Goal: Find specific page/section: Find specific page/section

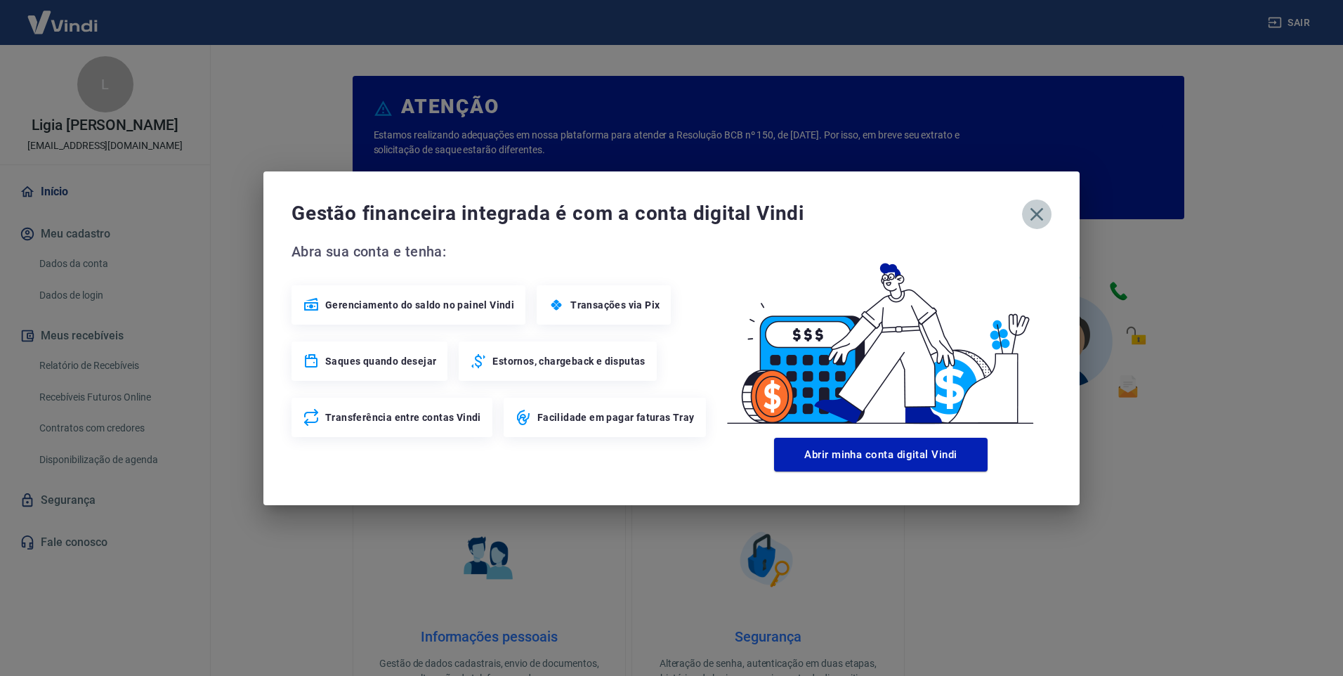
click at [1031, 211] on icon "button" at bounding box center [1037, 214] width 22 height 22
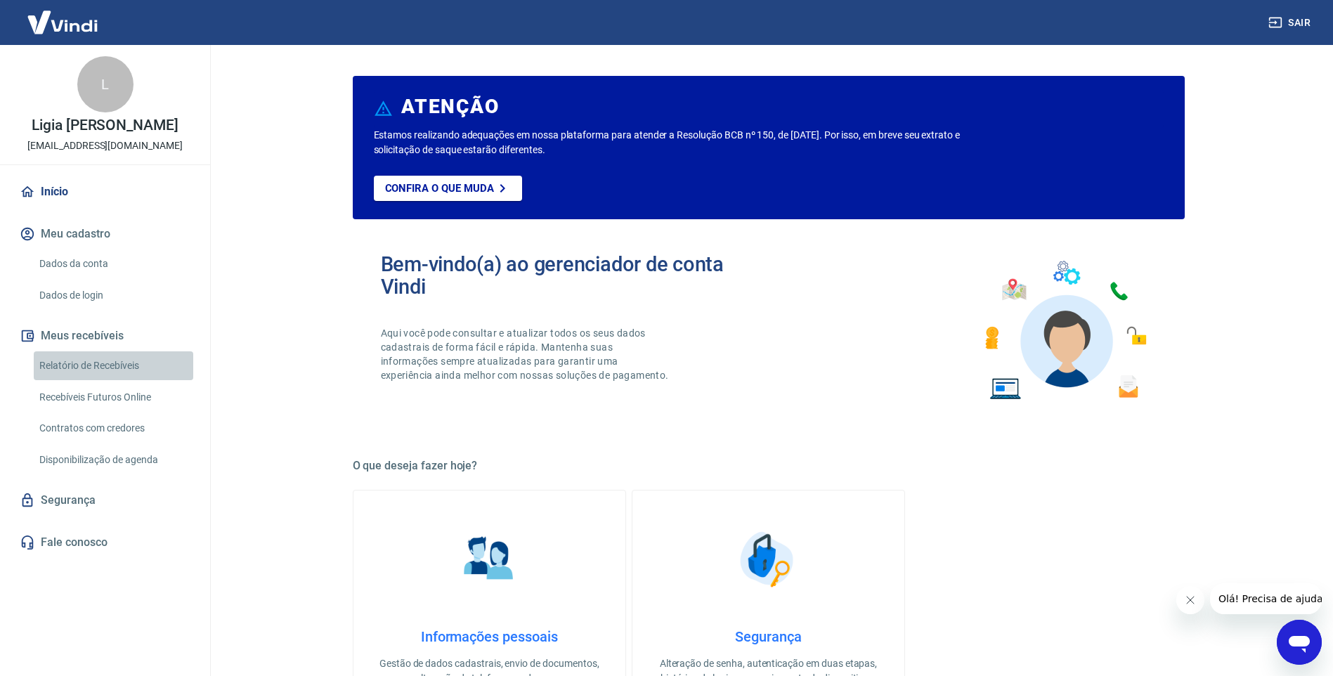
click at [104, 365] on link "Relatório de Recebíveis" at bounding box center [113, 365] width 159 height 29
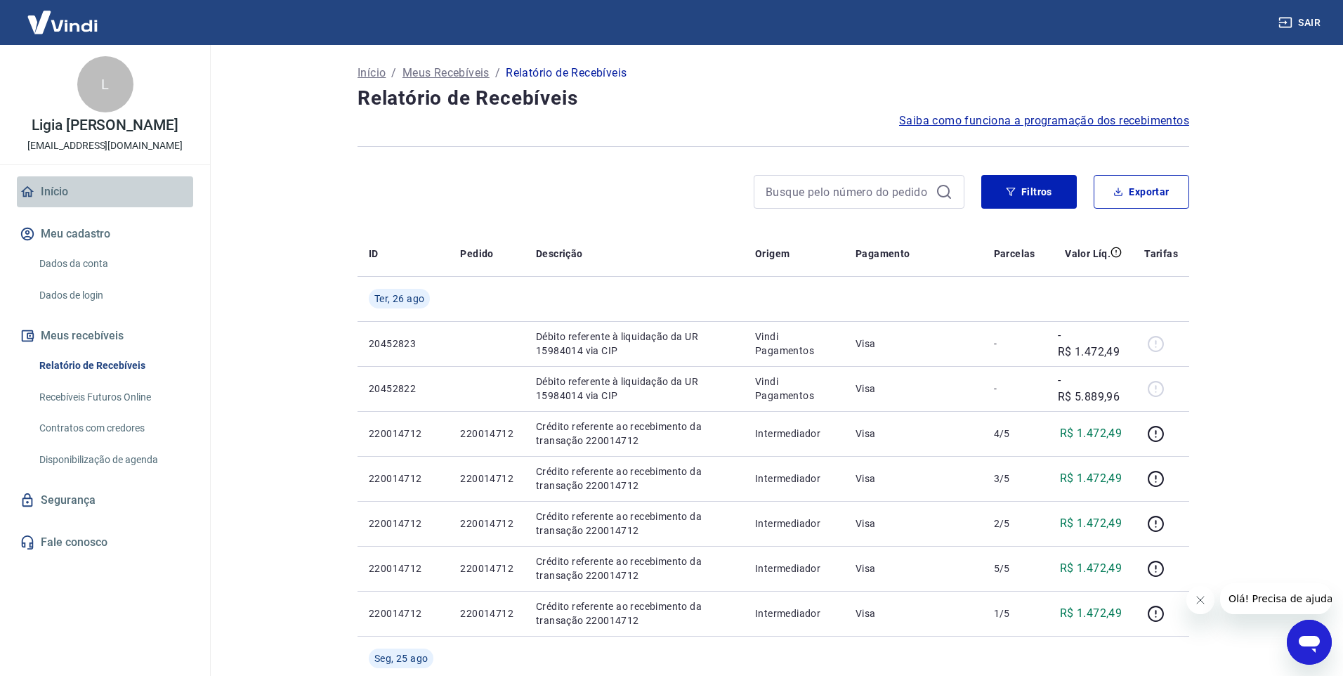
click at [51, 191] on link "Início" at bounding box center [105, 191] width 176 height 31
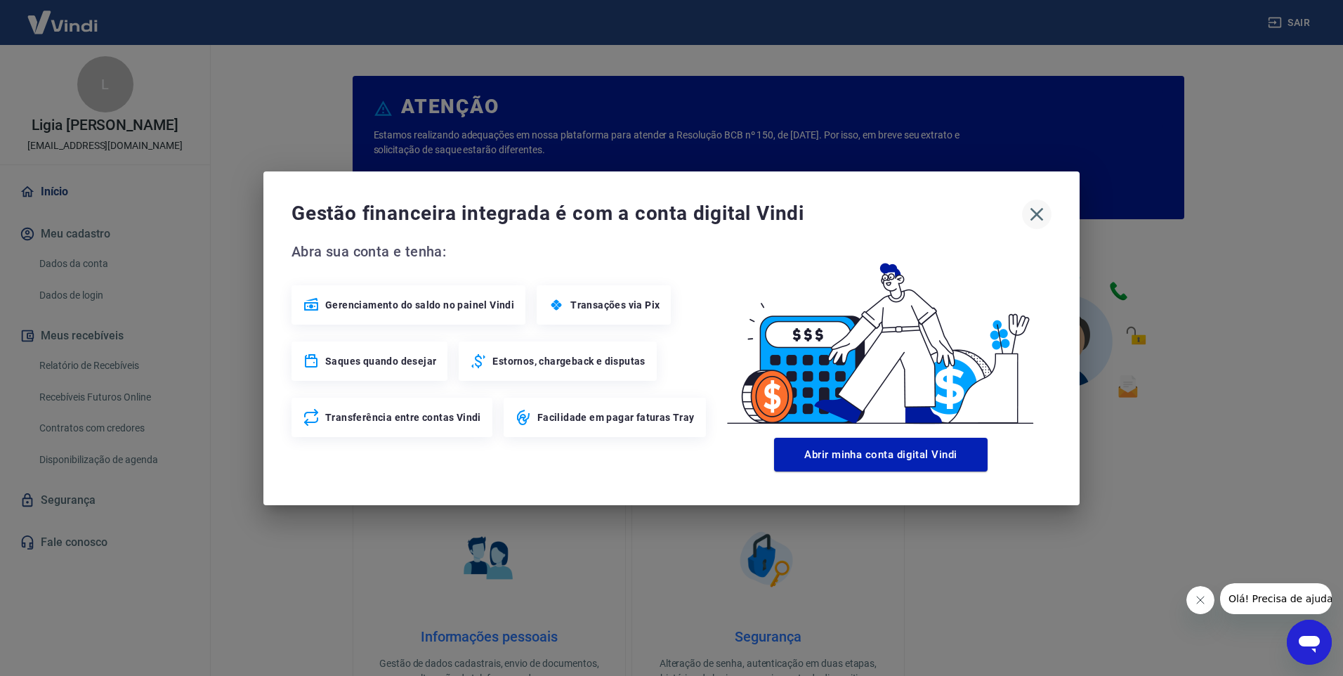
click at [1045, 204] on icon "button" at bounding box center [1037, 214] width 22 height 22
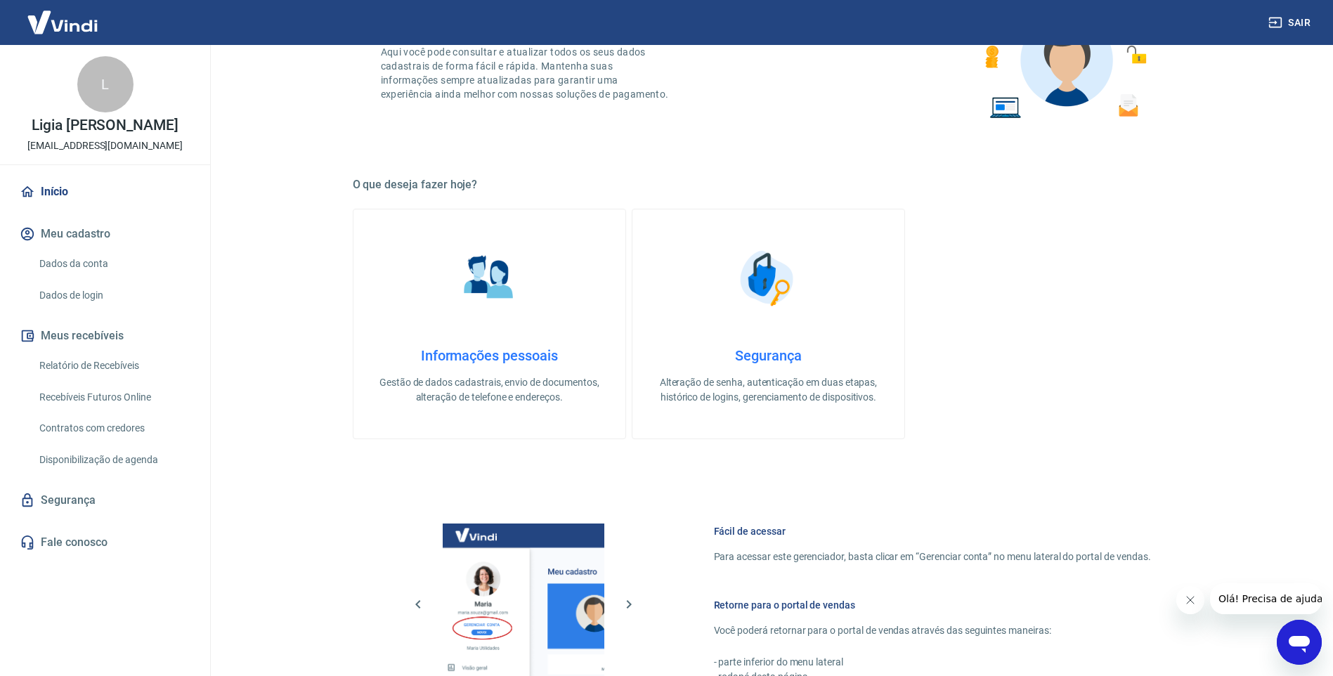
scroll to position [565, 0]
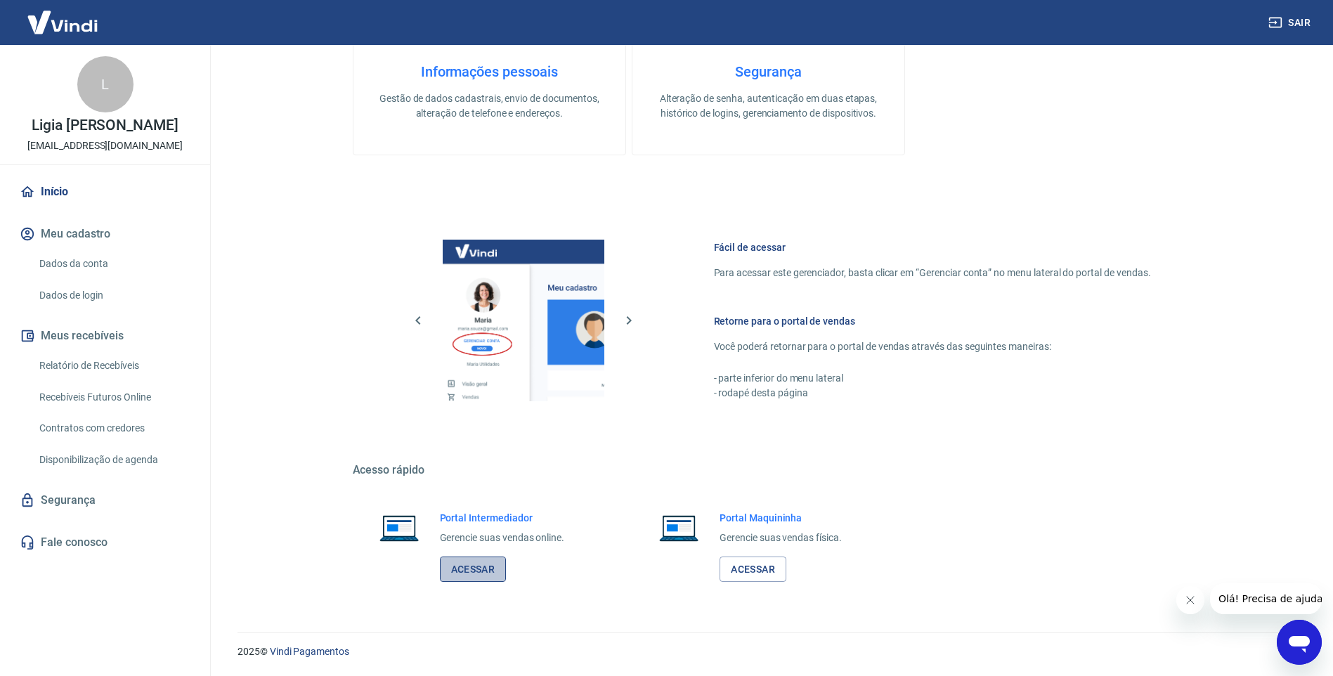
click at [484, 559] on link "Acessar" at bounding box center [473, 569] width 67 height 26
